Goal: Transaction & Acquisition: Purchase product/service

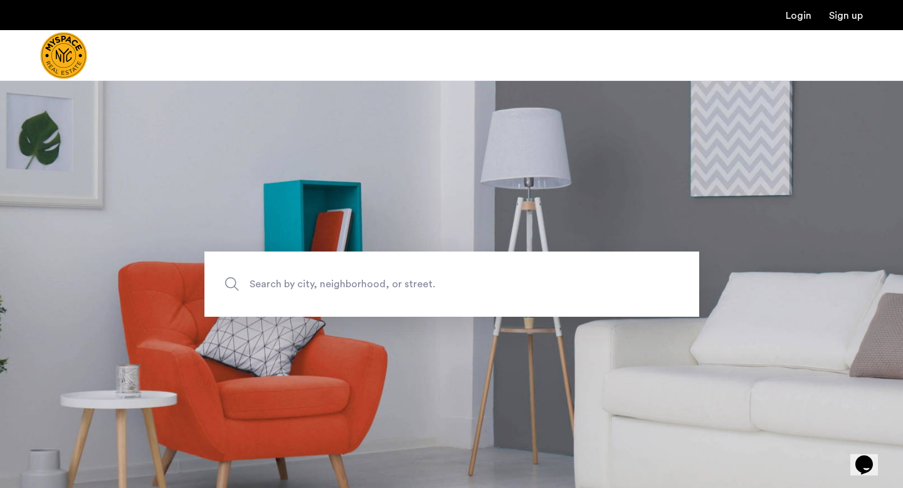
click at [300, 284] on span "Search by city, neighborhood, or street." at bounding box center [423, 284] width 346 height 17
click at [300, 284] on input "Search by city, neighborhood, or street." at bounding box center [451, 283] width 495 height 65
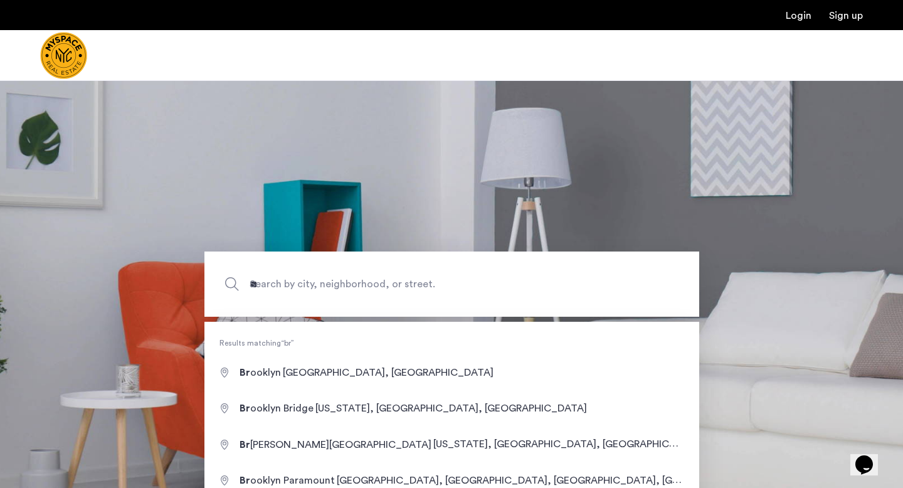
type input "**********"
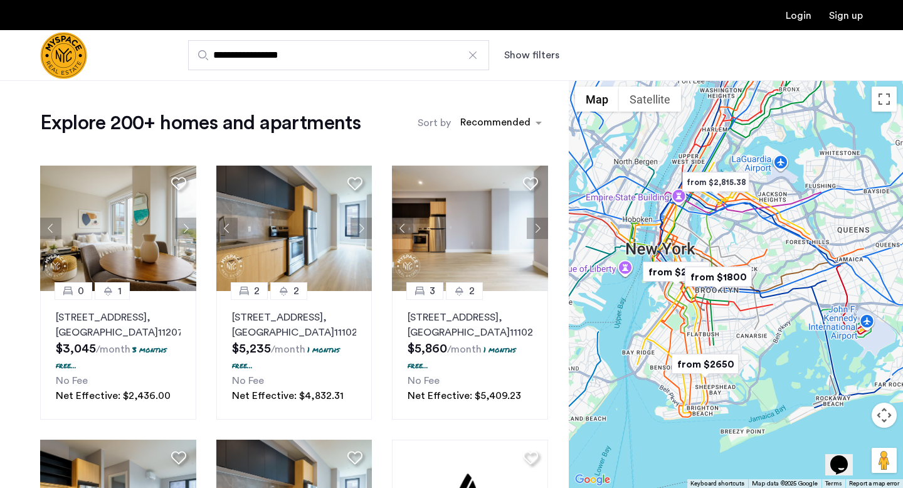
click at [530, 53] on button "Show filters" at bounding box center [531, 55] width 55 height 15
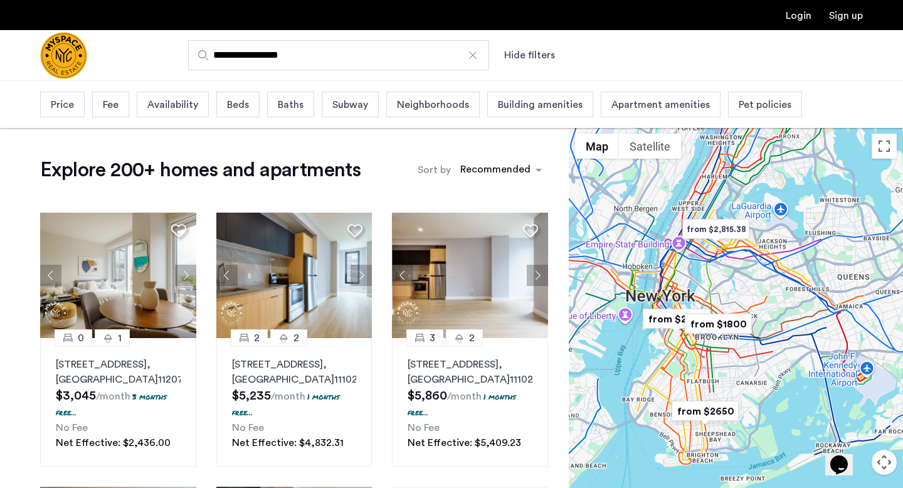
click at [54, 112] on span "Price" at bounding box center [62, 104] width 23 height 15
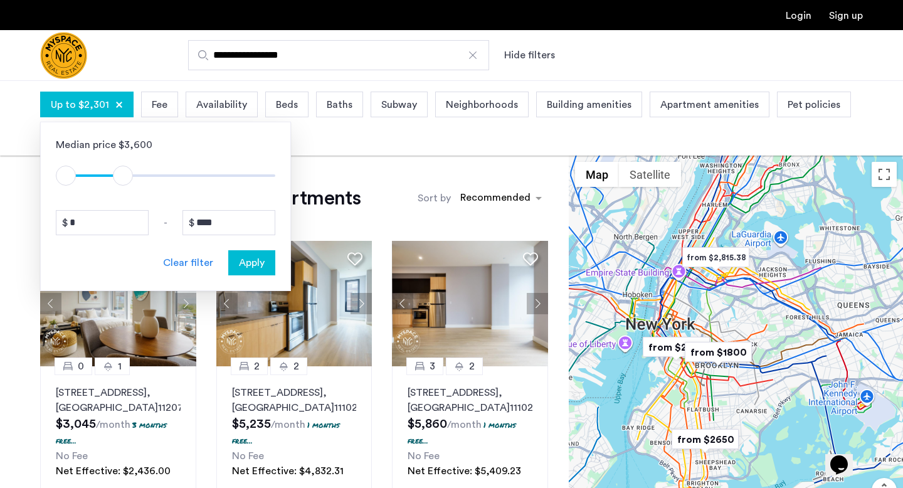
drag, startPoint x: 261, startPoint y: 174, endPoint x: 125, endPoint y: 172, distance: 136.7
click at [125, 172] on span "ngx-slider-max" at bounding box center [123, 176] width 20 height 20
type input "****"
drag, startPoint x: 125, startPoint y: 172, endPoint x: 100, endPoint y: 174, distance: 25.2
click at [100, 174] on span "ngx-slider-max" at bounding box center [101, 176] width 20 height 20
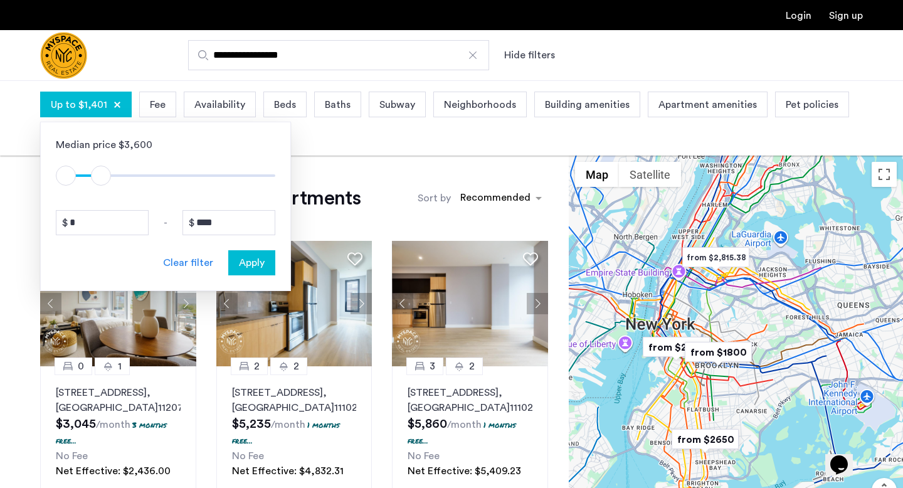
click at [247, 262] on span "Apply" at bounding box center [252, 262] width 26 height 15
